Goal: Information Seeking & Learning: Understand process/instructions

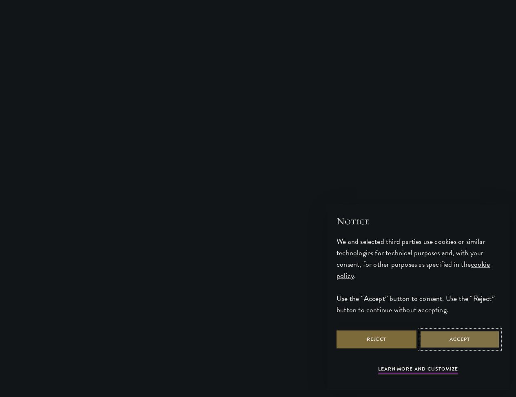
click at [432, 344] on button "Accept" at bounding box center [459, 340] width 80 height 18
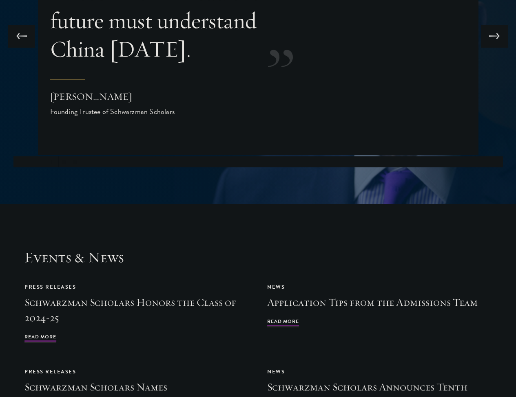
scroll to position [1615, 0]
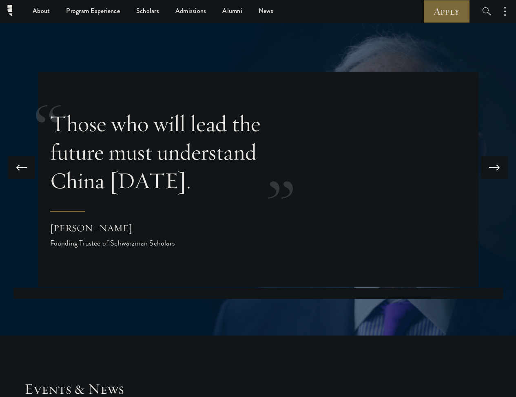
click at [490, 158] on button at bounding box center [494, 168] width 27 height 23
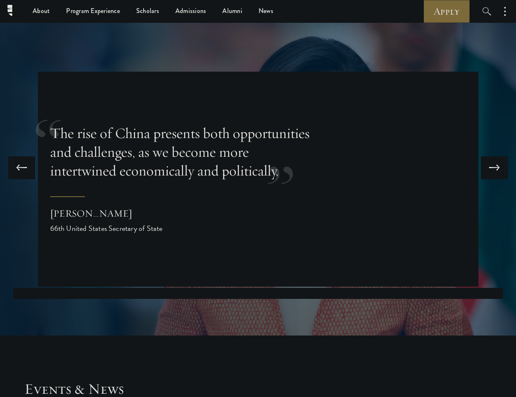
click at [490, 158] on button at bounding box center [494, 168] width 27 height 23
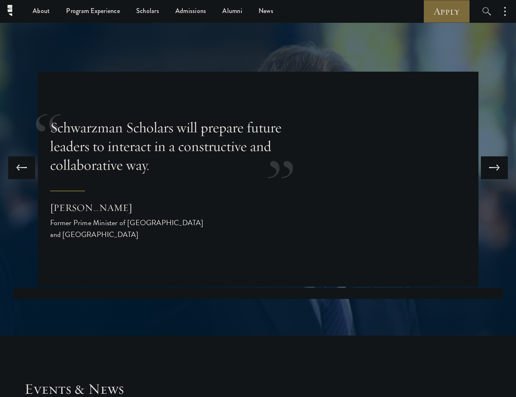
click at [490, 158] on button at bounding box center [494, 168] width 27 height 23
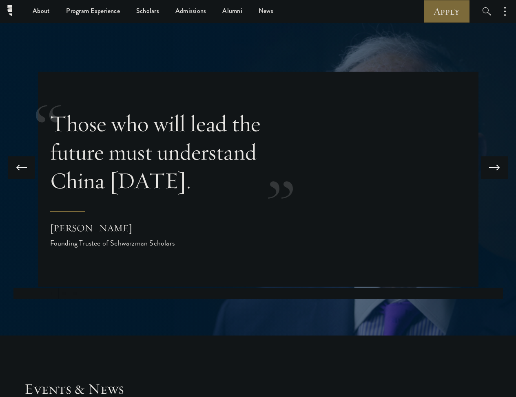
click at [490, 158] on button at bounding box center [494, 168] width 27 height 23
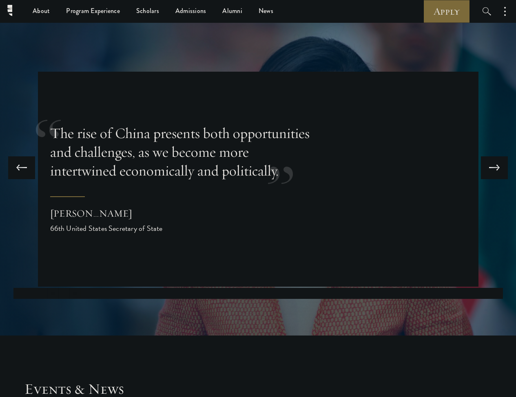
click at [490, 158] on button at bounding box center [494, 168] width 27 height 23
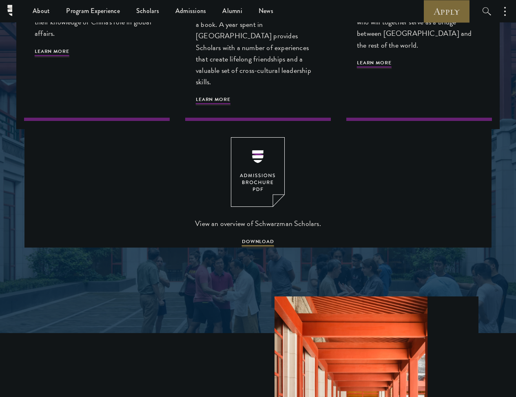
scroll to position [762, 0]
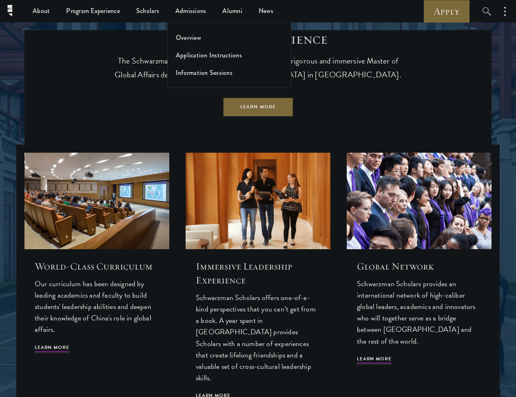
click at [192, 57] on link "Application Instructions" at bounding box center [209, 55] width 66 height 9
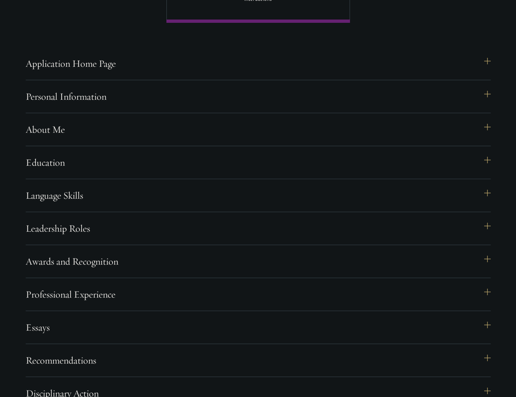
scroll to position [704, 0]
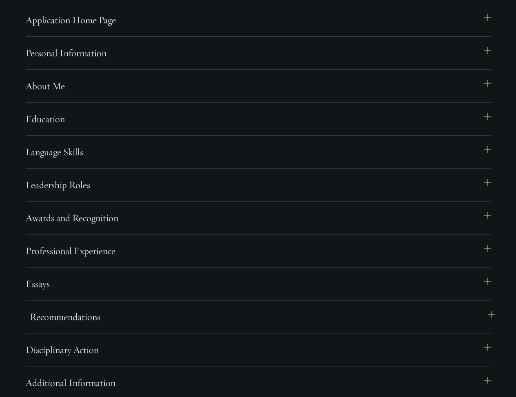
click at [212, 327] on button "Recommendations" at bounding box center [262, 317] width 465 height 20
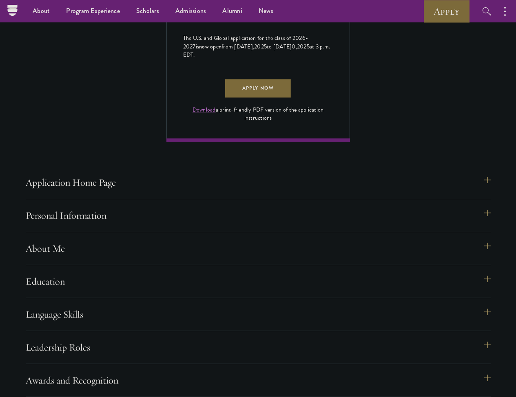
scroll to position [531, 0]
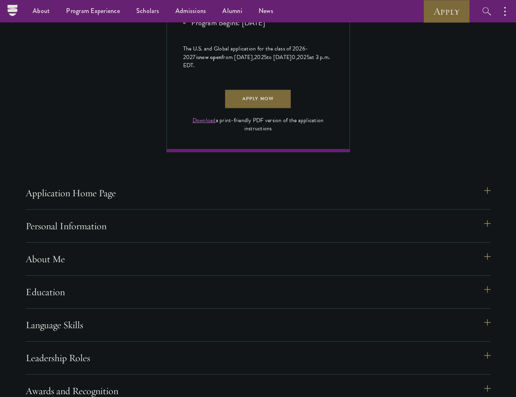
click at [209, 125] on link "Download" at bounding box center [203, 120] width 23 height 9
